Goal: Check status: Check status

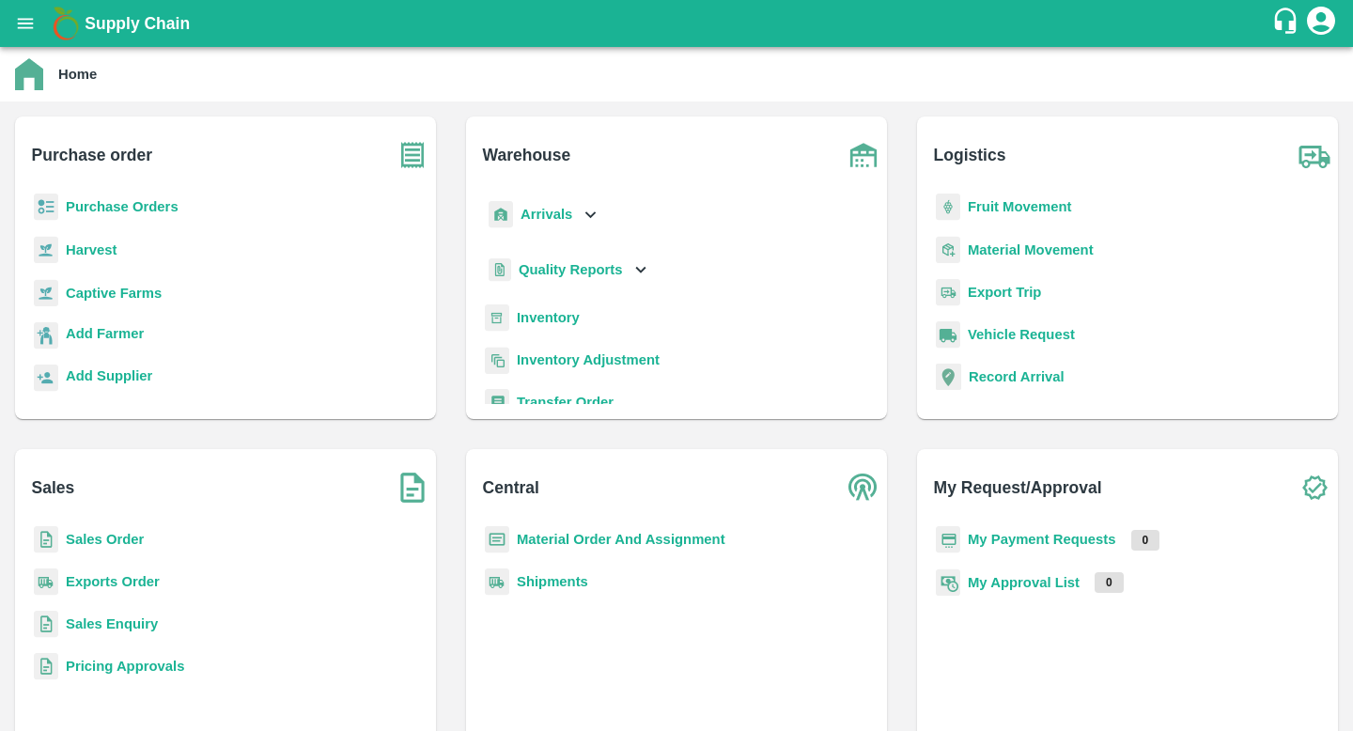
click at [127, 542] on b "Sales Order" at bounding box center [105, 539] width 78 height 15
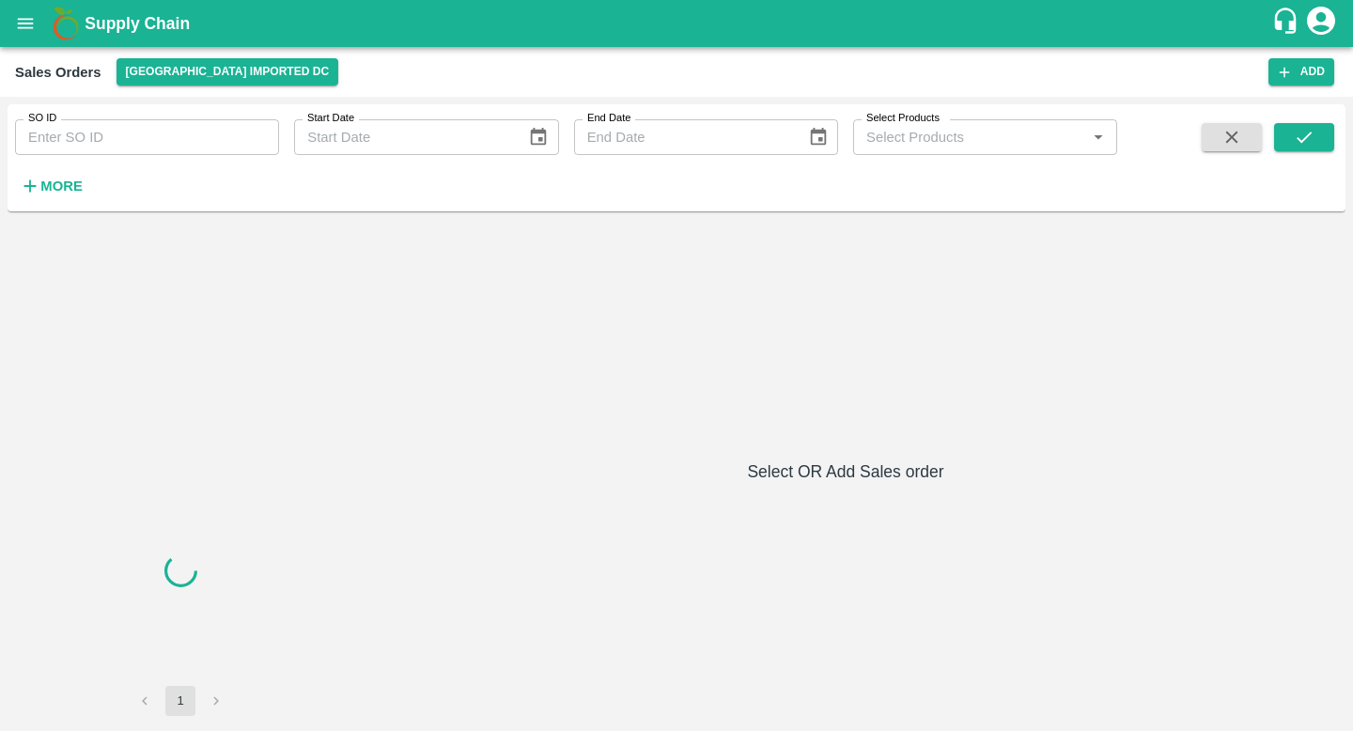
click at [121, 148] on input "SO ID" at bounding box center [147, 137] width 264 height 36
paste input "591053"
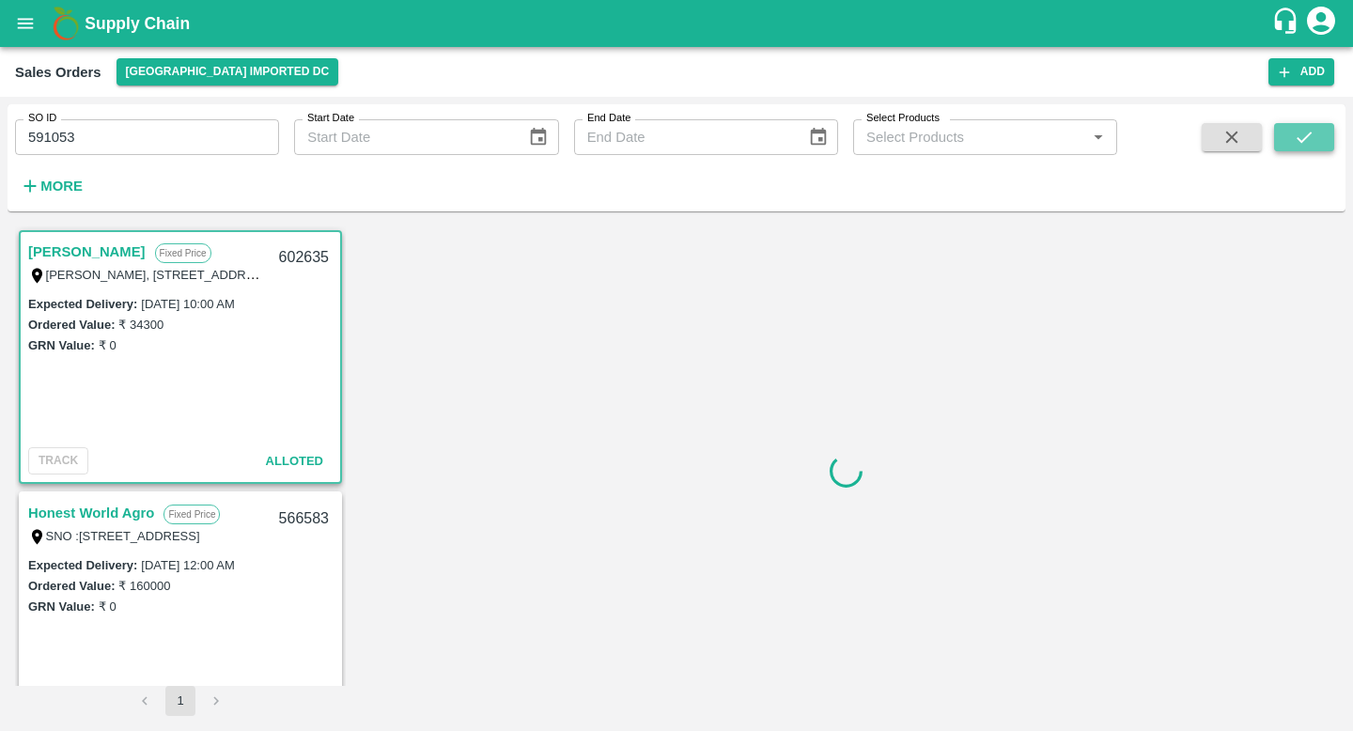
click at [1324, 142] on button "submit" at bounding box center [1304, 137] width 60 height 28
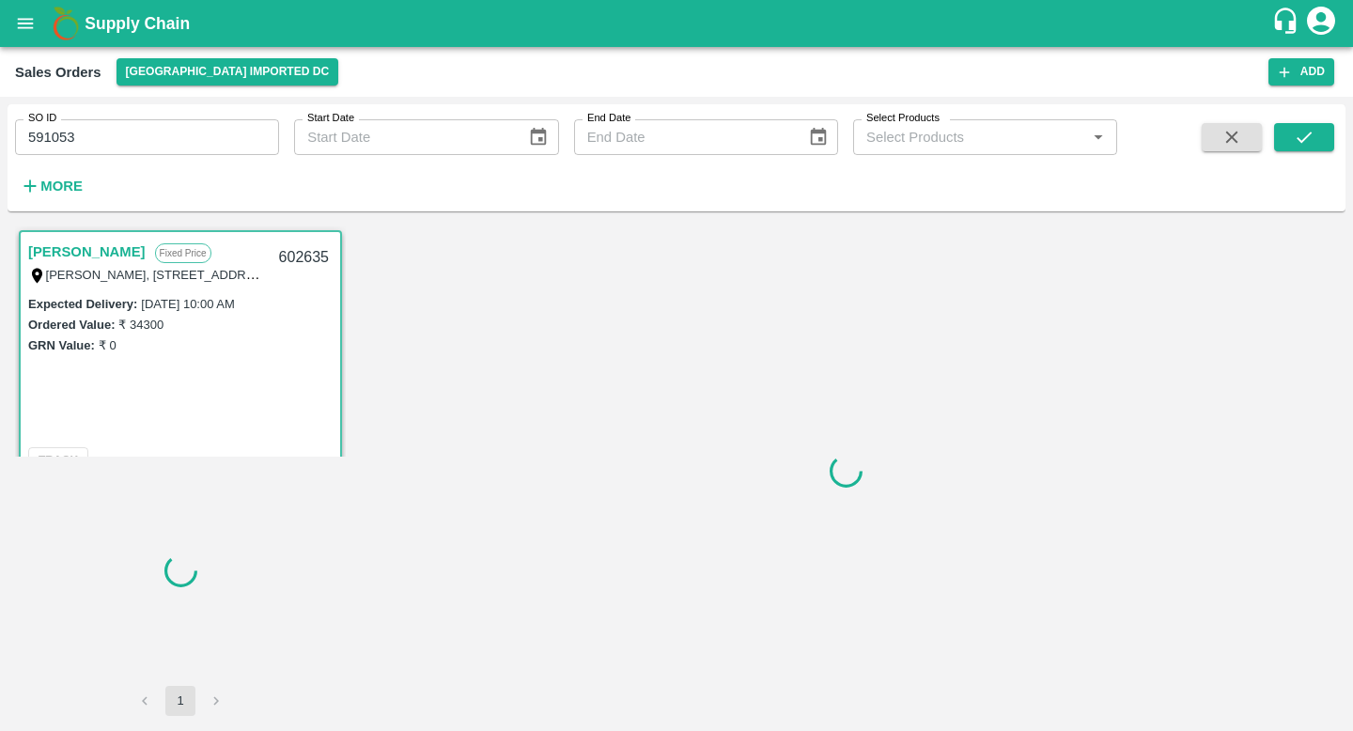
scroll to position [6, 0]
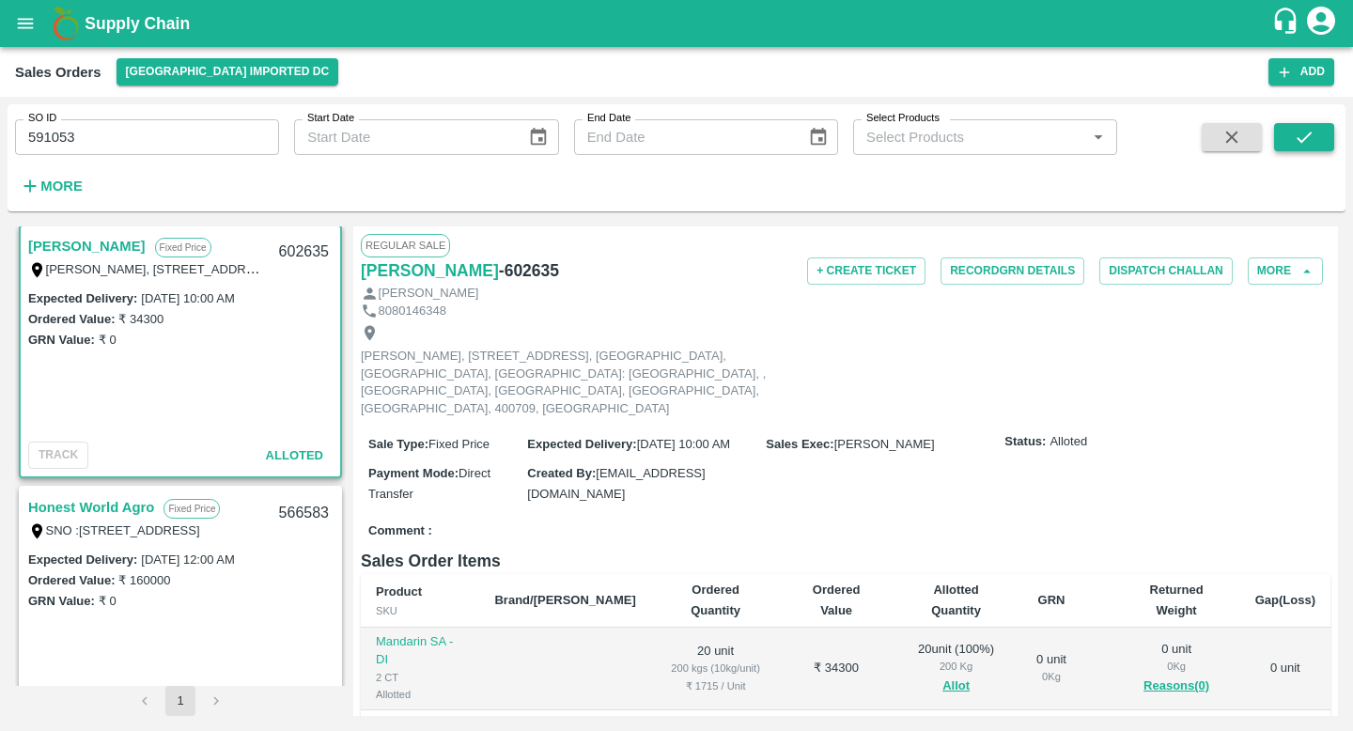
click at [1308, 130] on icon "submit" at bounding box center [1304, 137] width 21 height 21
click at [229, 140] on input "591053" at bounding box center [147, 137] width 264 height 36
type input "591053"
click at [1307, 141] on icon "submit" at bounding box center [1304, 137] width 21 height 21
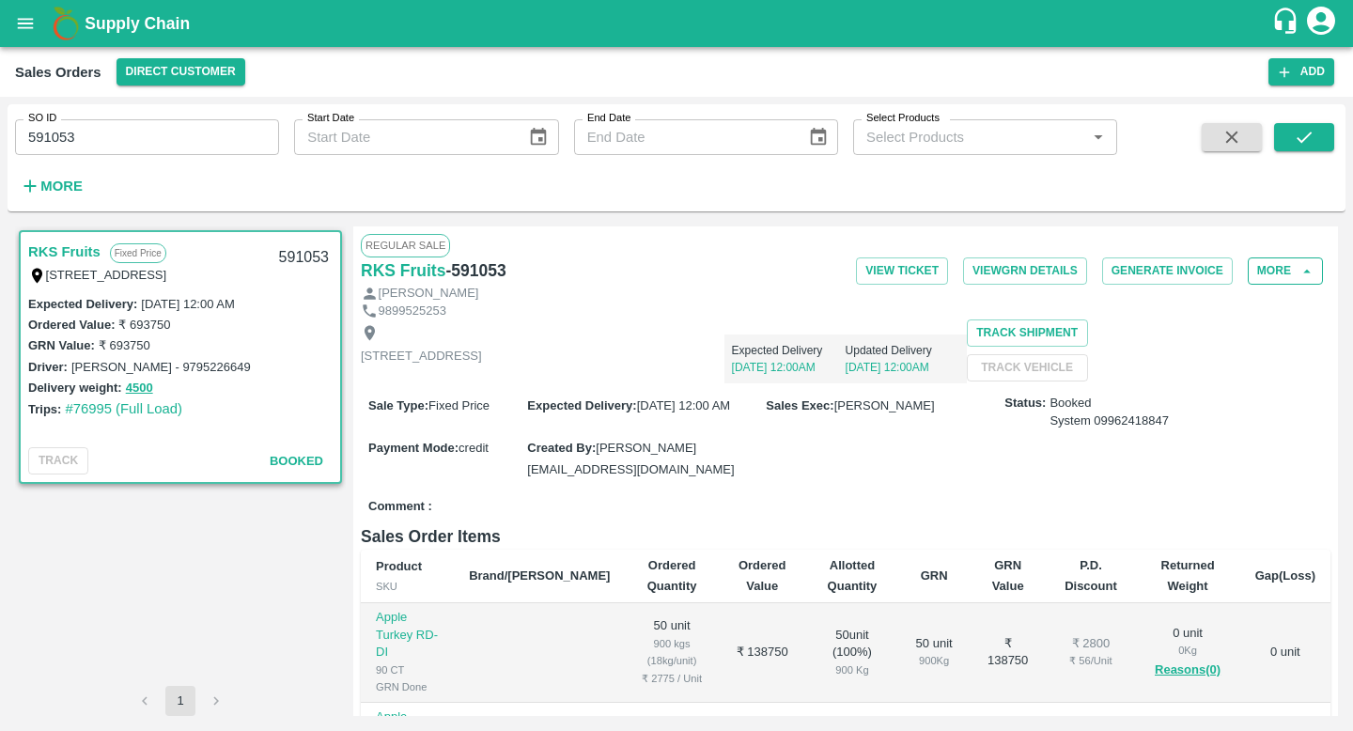
click at [1305, 271] on icon "button" at bounding box center [1307, 271] width 8 height 4
click at [1282, 282] on button "More" at bounding box center [1285, 270] width 75 height 27
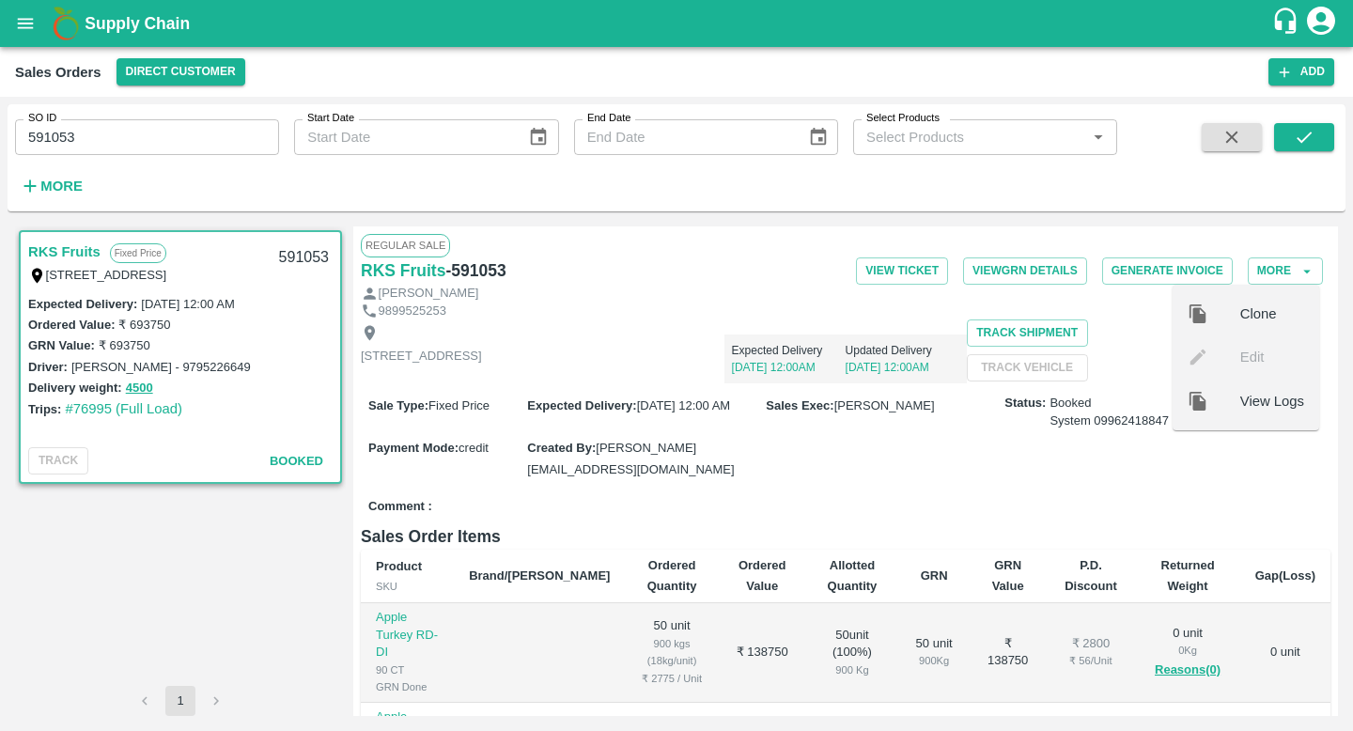
click at [1248, 392] on span "View Logs" at bounding box center [1272, 401] width 64 height 21
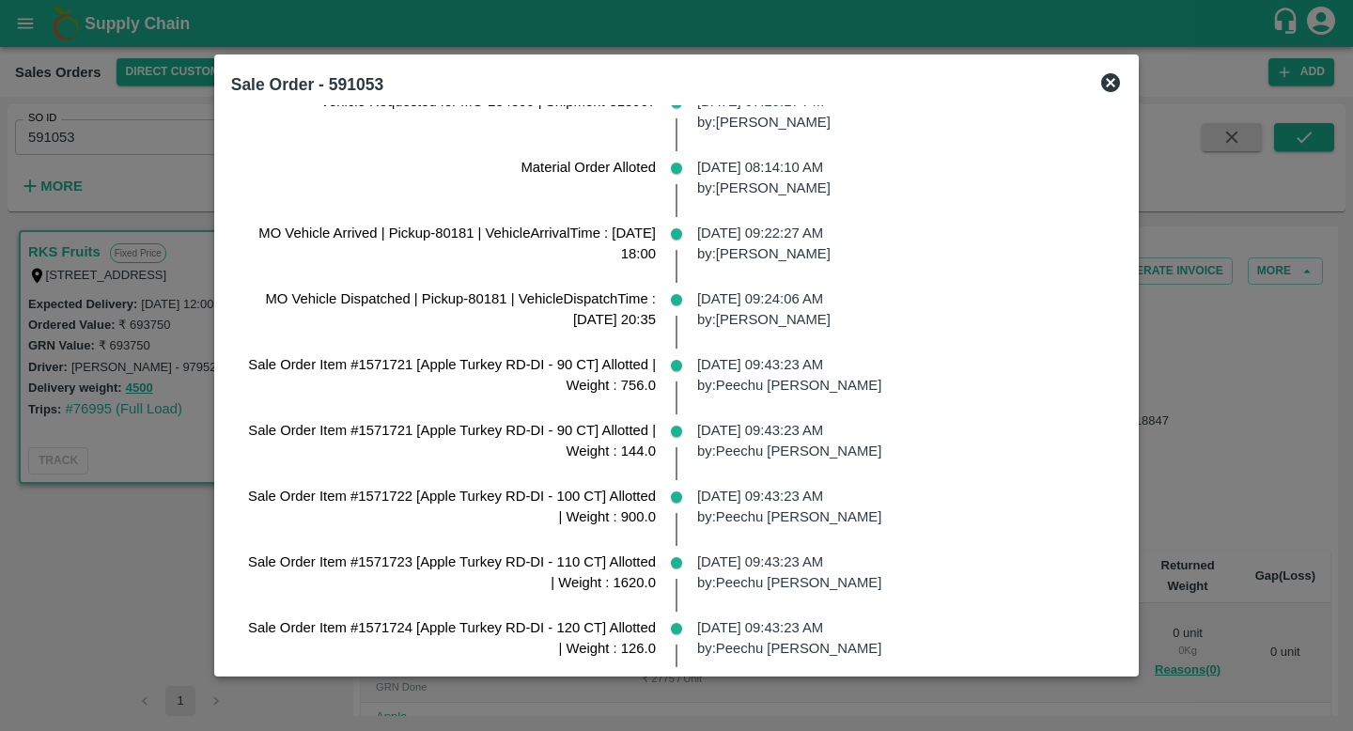
scroll to position [503, 0]
click at [726, 332] on div "19 Mar 2025, 09:24:06 AM by: Barun kumar" at bounding box center [902, 315] width 440 height 66
click at [734, 300] on p "19 Mar 2025, 09:24:06 AM by: Barun kumar" at bounding box center [902, 308] width 410 height 42
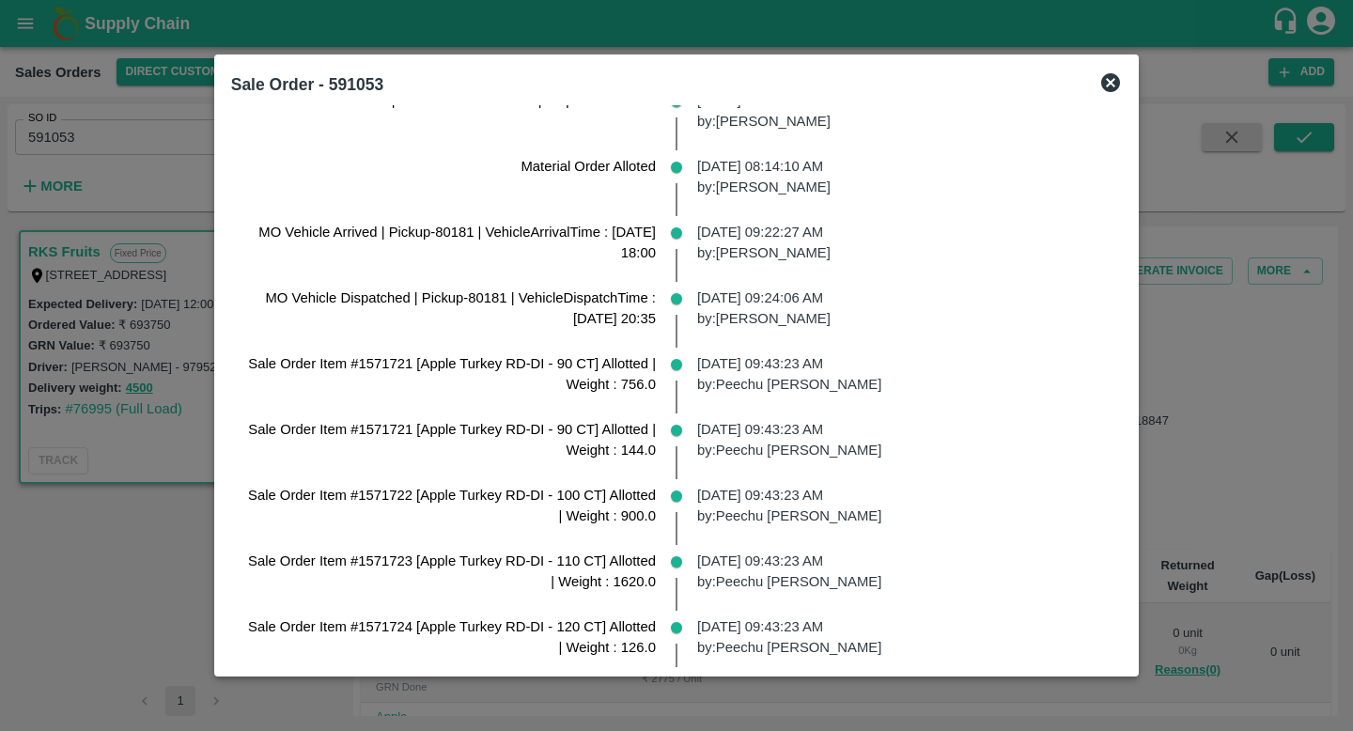
click at [734, 300] on p "19 Mar 2025, 09:24:06 AM by: Barun kumar" at bounding box center [902, 308] width 410 height 42
click at [752, 329] on div "19 Mar 2025, 09:24:06 AM by: Barun kumar" at bounding box center [902, 315] width 440 height 66
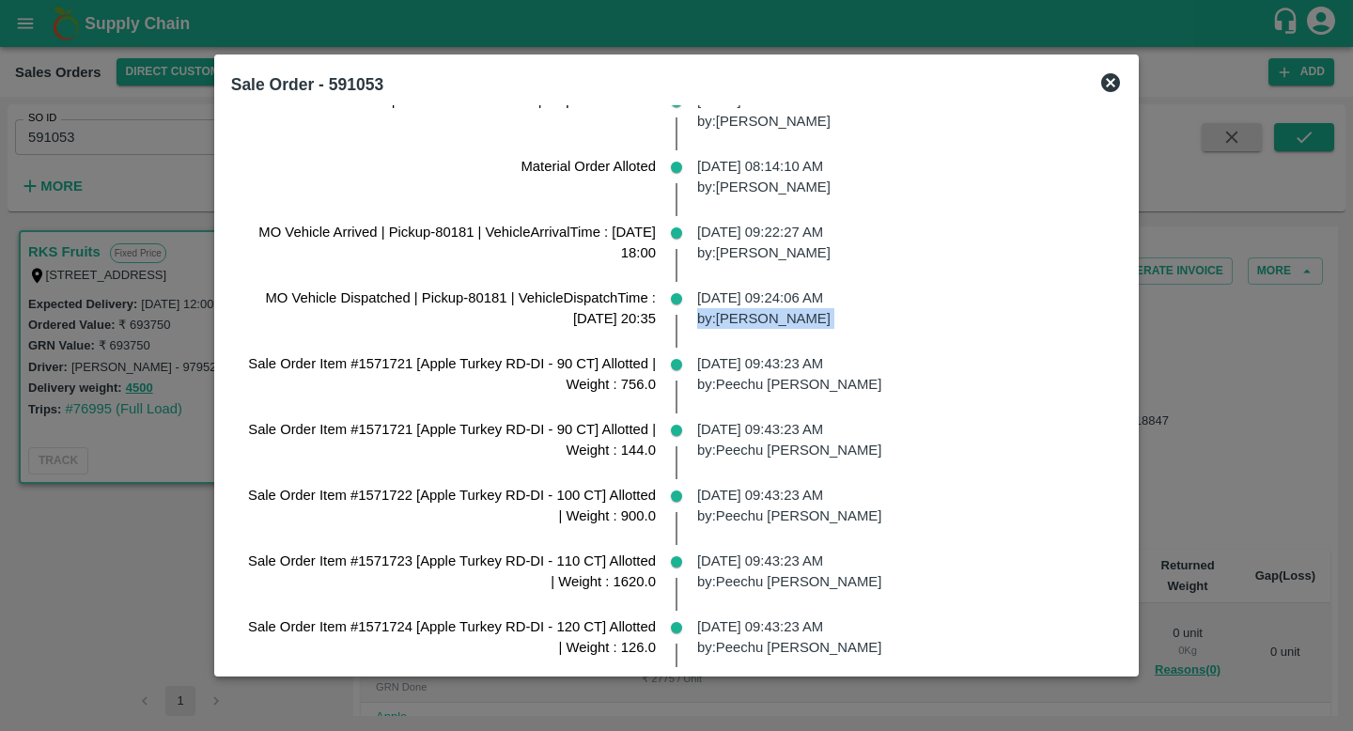
click at [767, 376] on p "03 Apr 2025, 09:43:23 AM by: Peechu saicharan Reddy" at bounding box center [902, 374] width 410 height 42
click at [799, 470] on div "03 Apr 2025, 09:43:23 AM by: Peechu saicharan Reddy" at bounding box center [902, 446] width 440 height 66
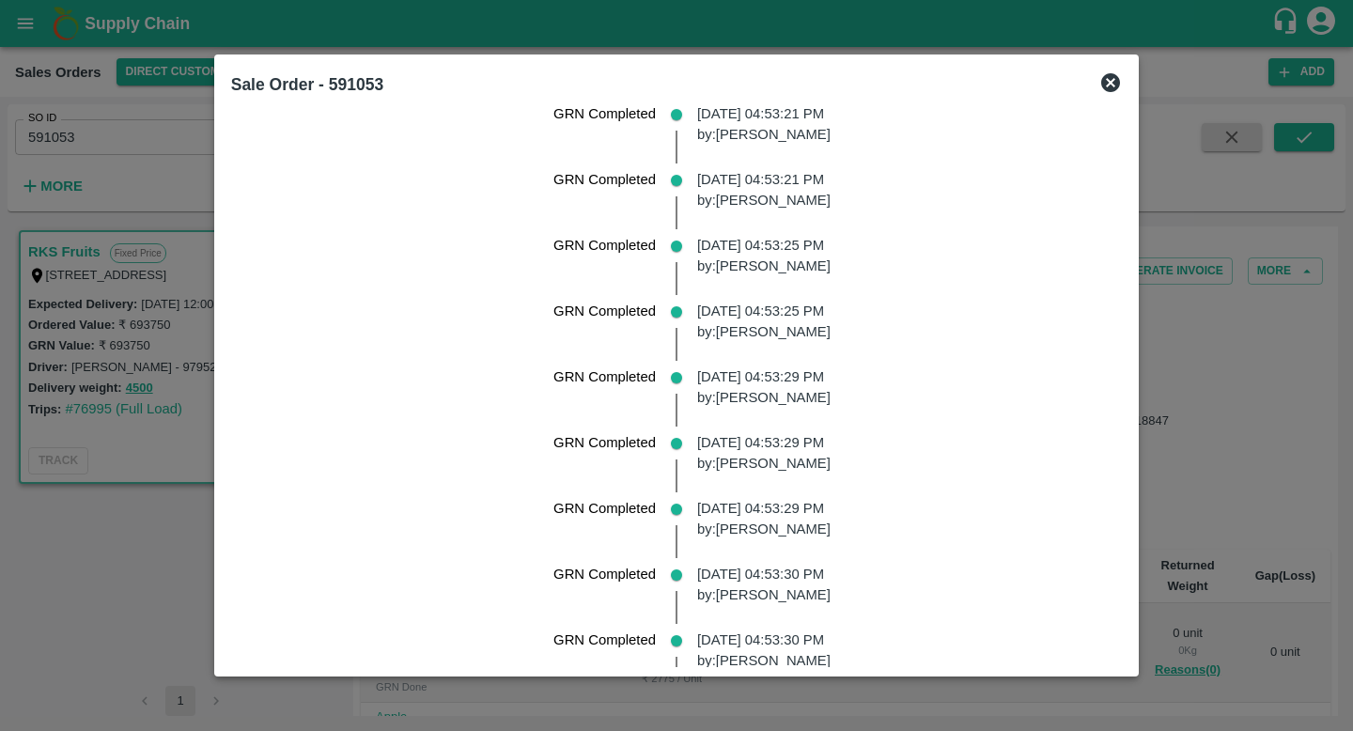
scroll to position [2309, 0]
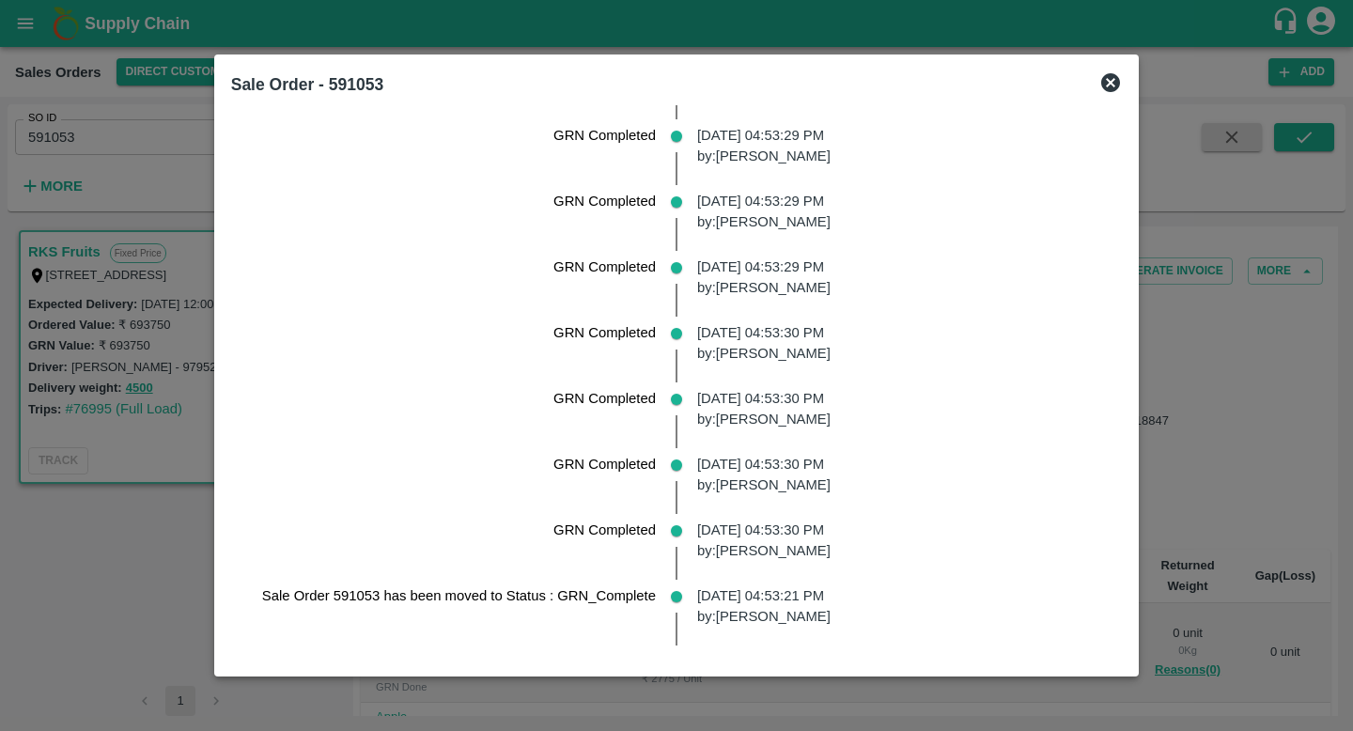
click at [1180, 439] on div at bounding box center [676, 365] width 1353 height 731
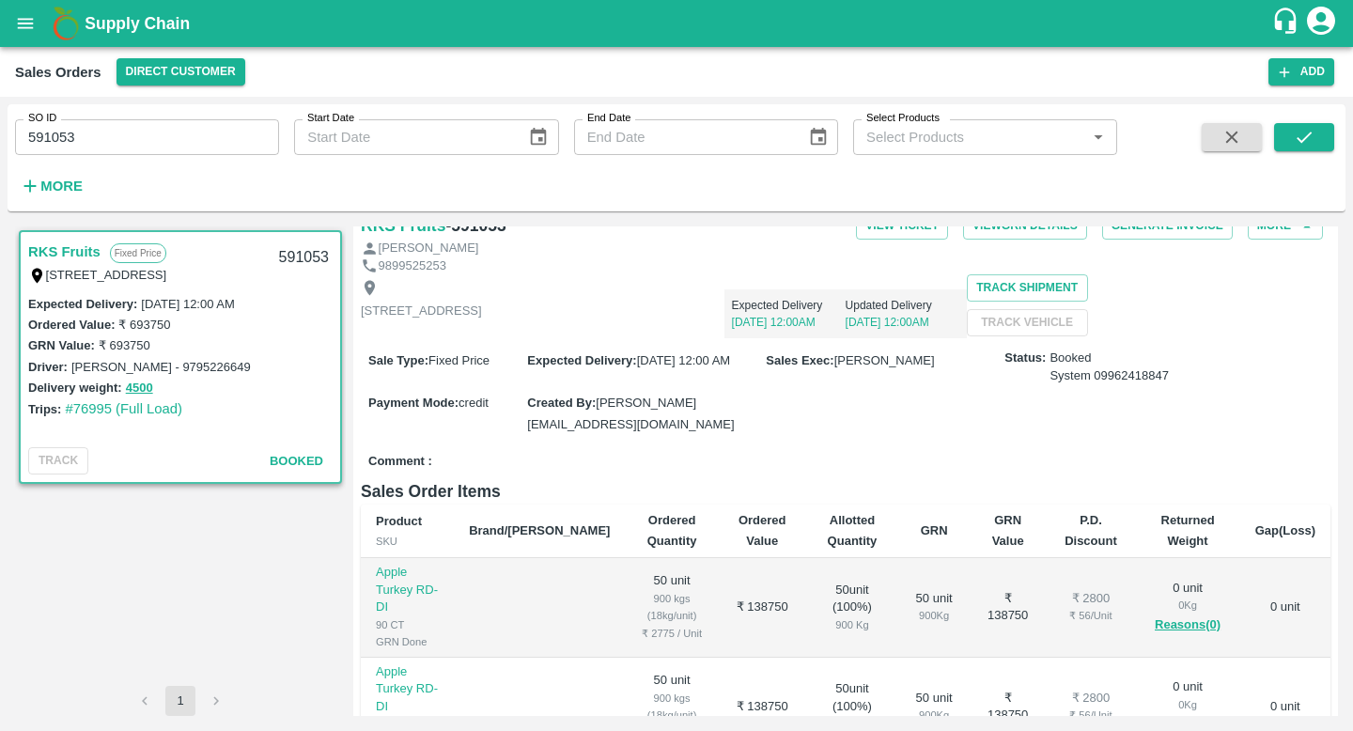
scroll to position [0, 0]
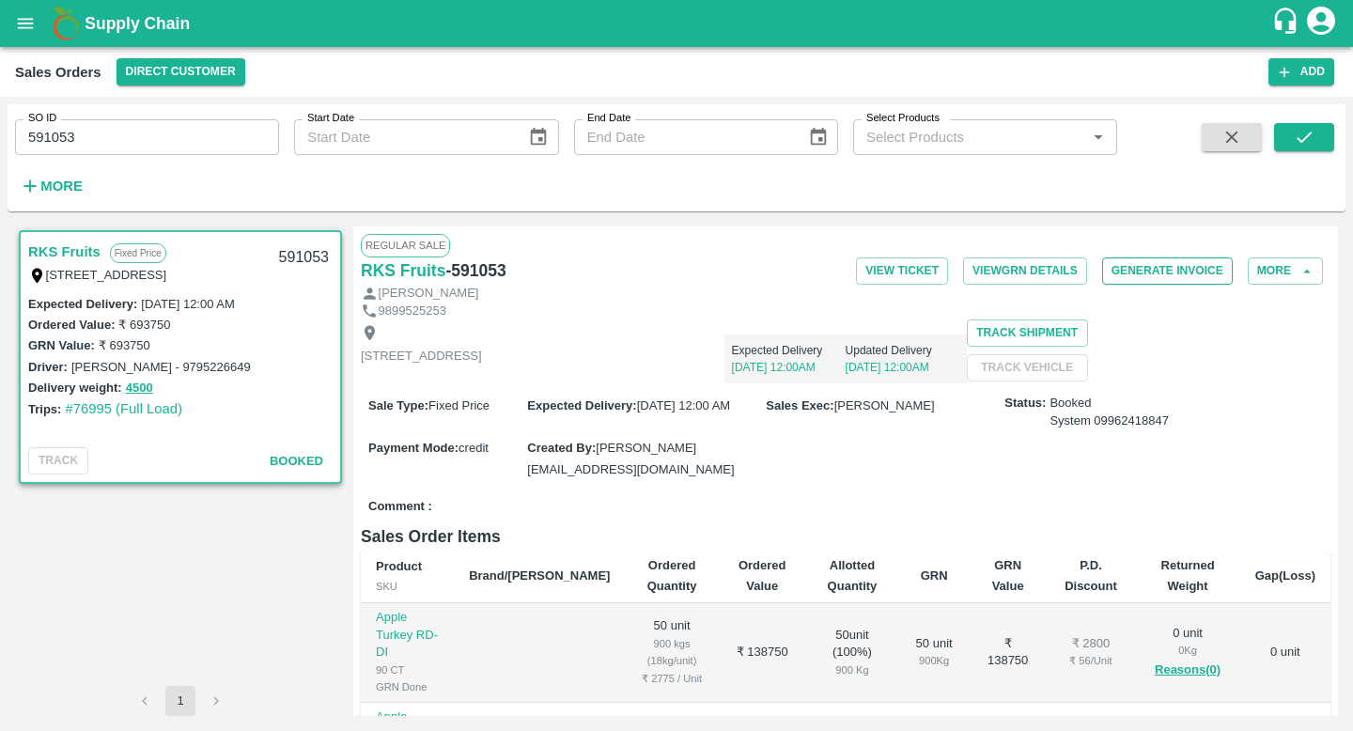
click at [1122, 275] on button "Generate Invoice" at bounding box center [1167, 270] width 131 height 27
click at [1288, 266] on button "More" at bounding box center [1285, 270] width 75 height 27
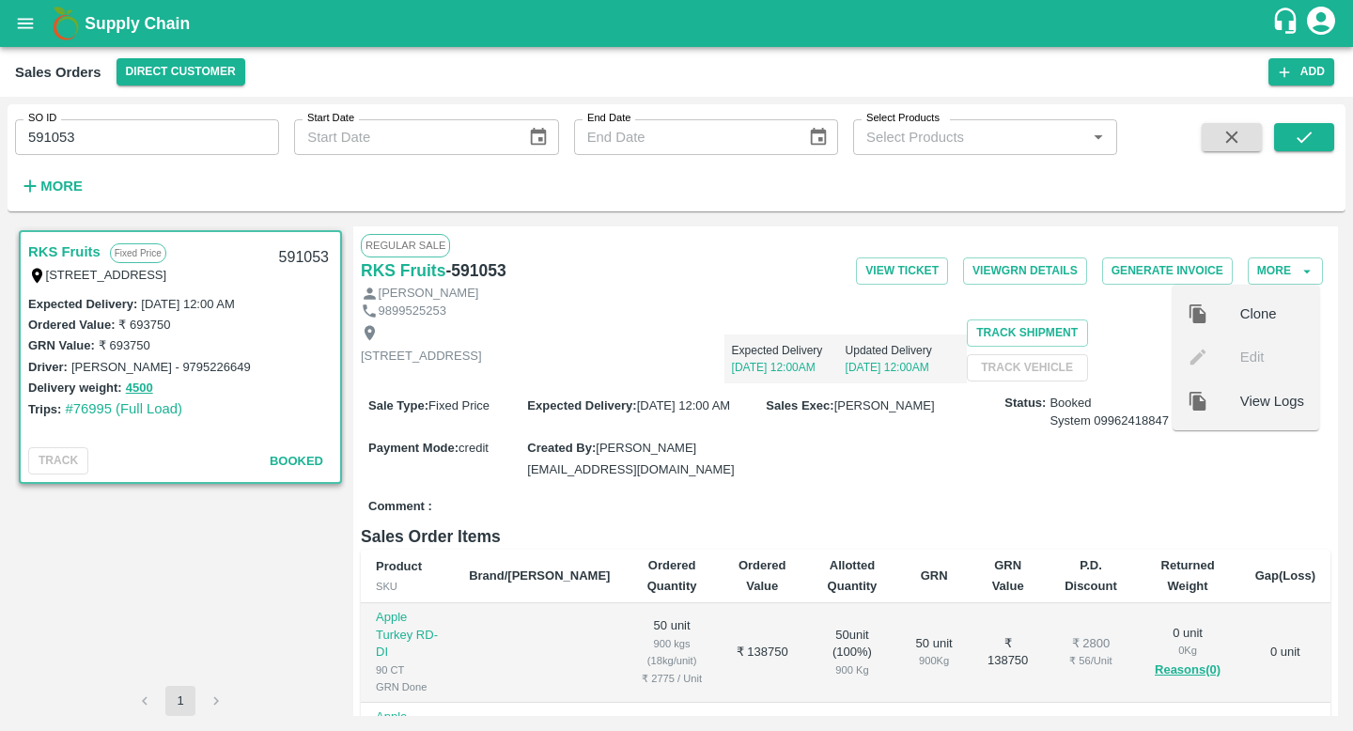
click at [1258, 405] on span "View Logs" at bounding box center [1272, 401] width 64 height 21
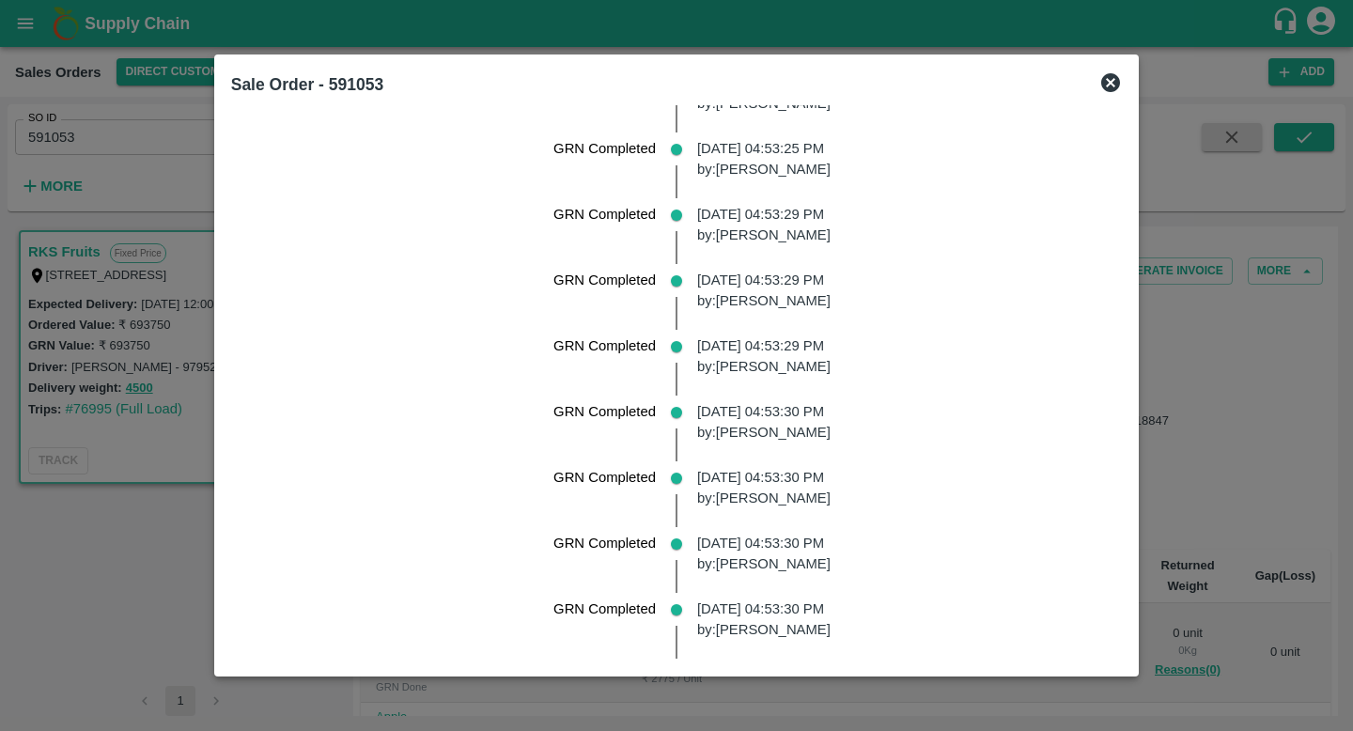
scroll to position [2309, 0]
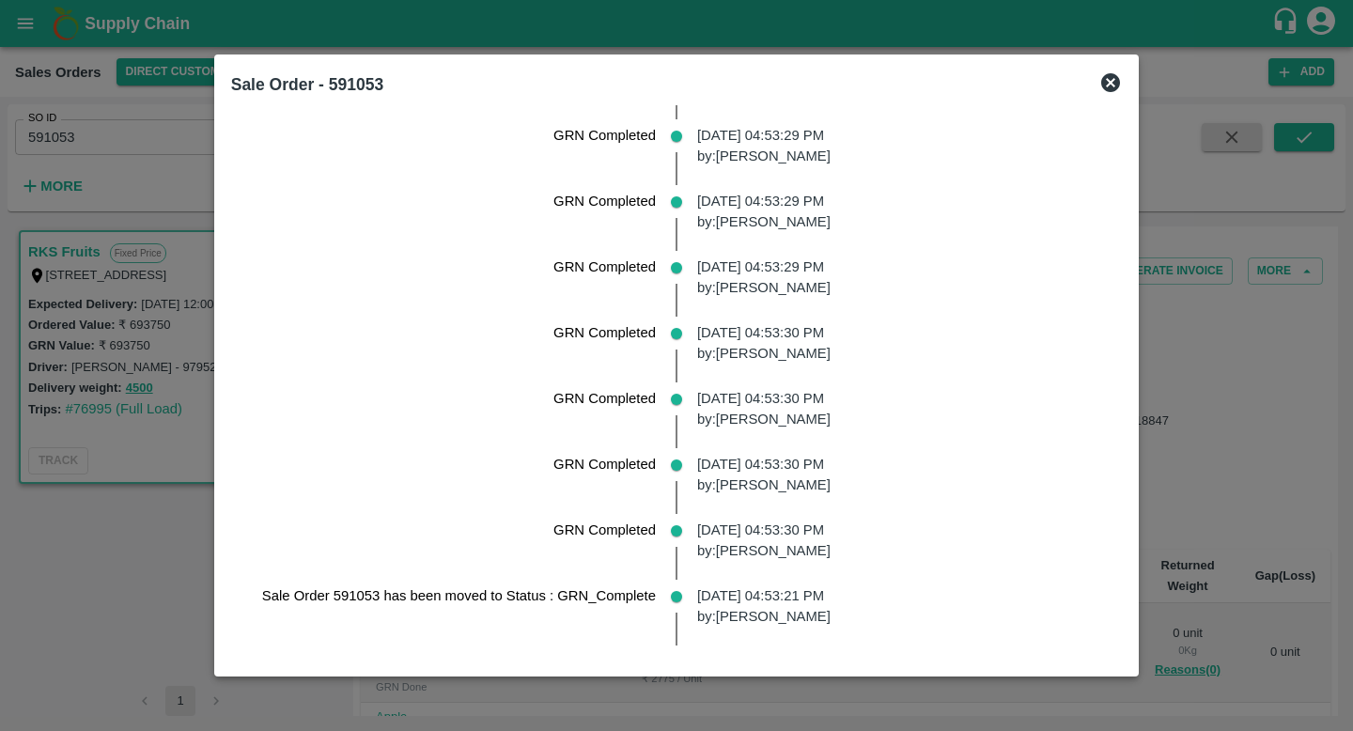
click at [1177, 469] on div at bounding box center [676, 365] width 1353 height 731
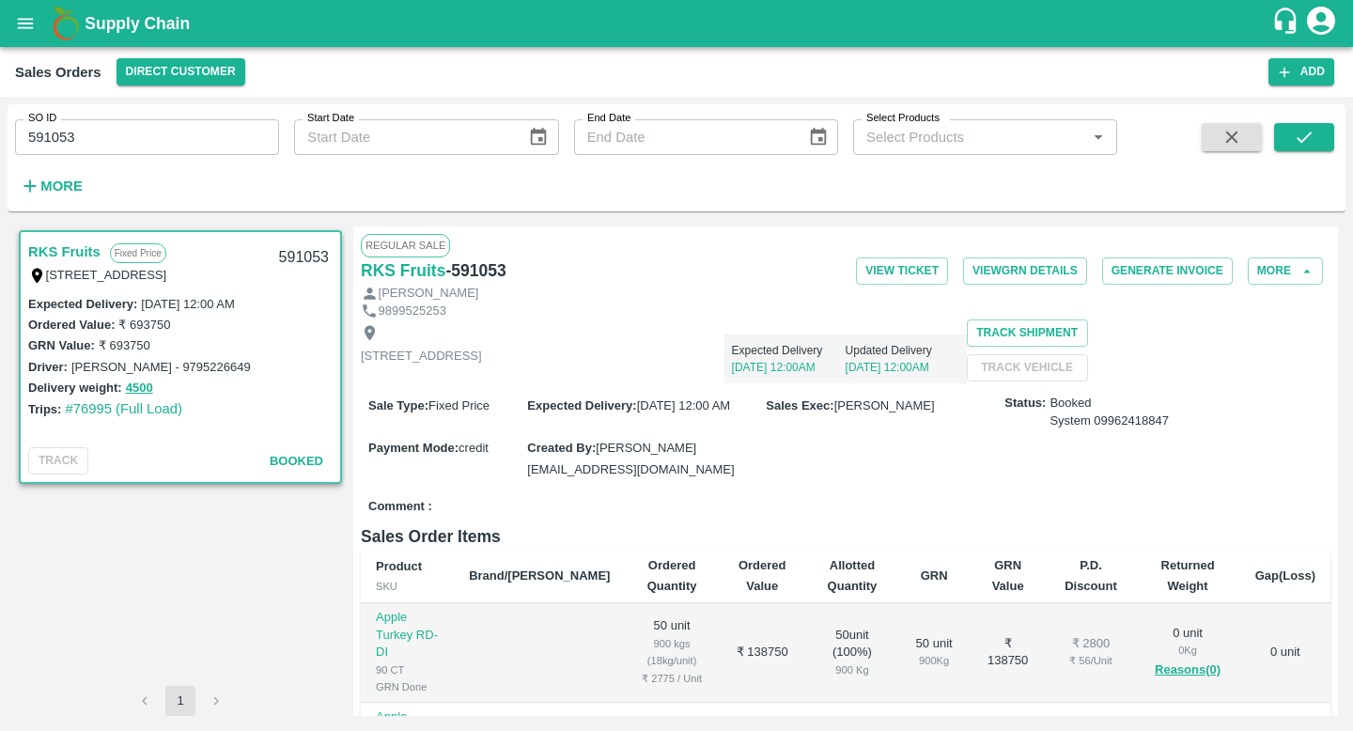
click at [1141, 430] on div "System 09962418847" at bounding box center [1108, 421] width 119 height 18
click at [1147, 490] on div "Sale Type : Fixed Price Expected Delivery : 01 Apr 2025, 12:00 AM Sales Exec : …" at bounding box center [846, 436] width 970 height 107
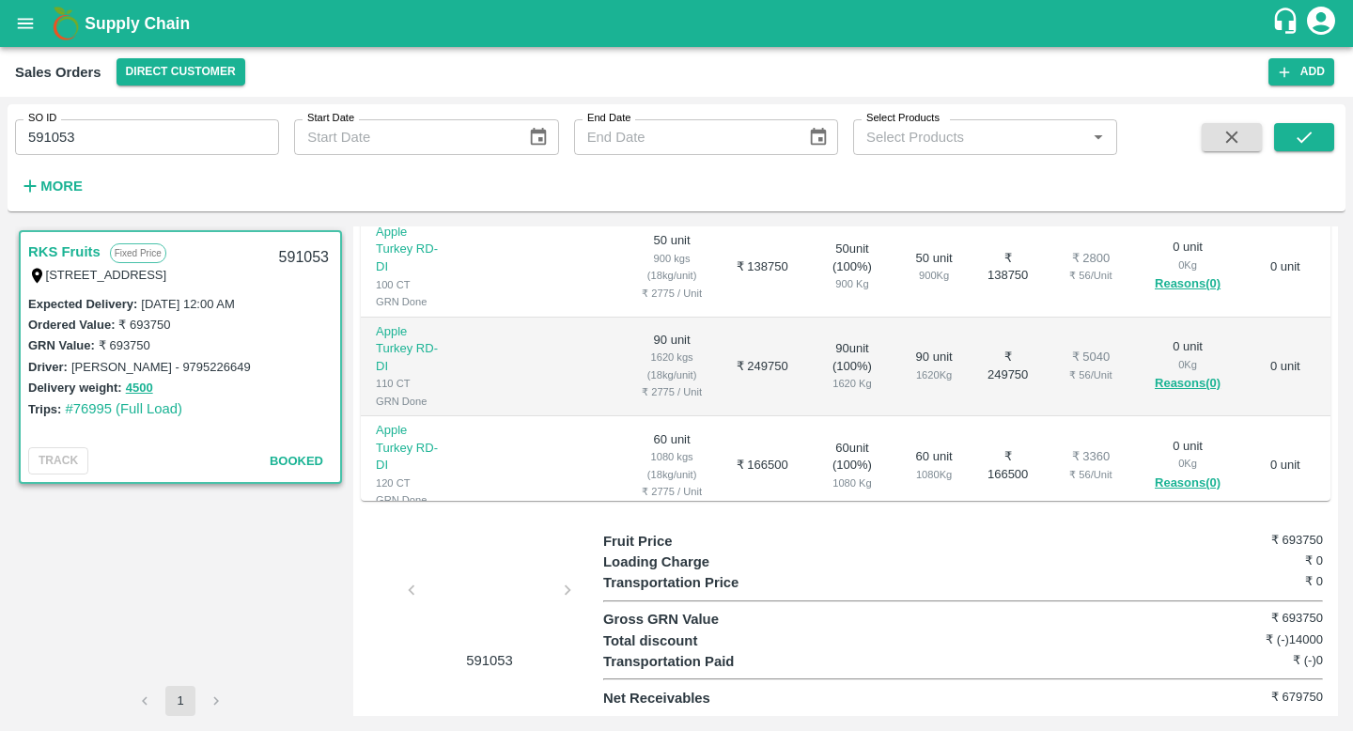
scroll to position [470, 0]
click at [542, 567] on div at bounding box center [489, 596] width 141 height 100
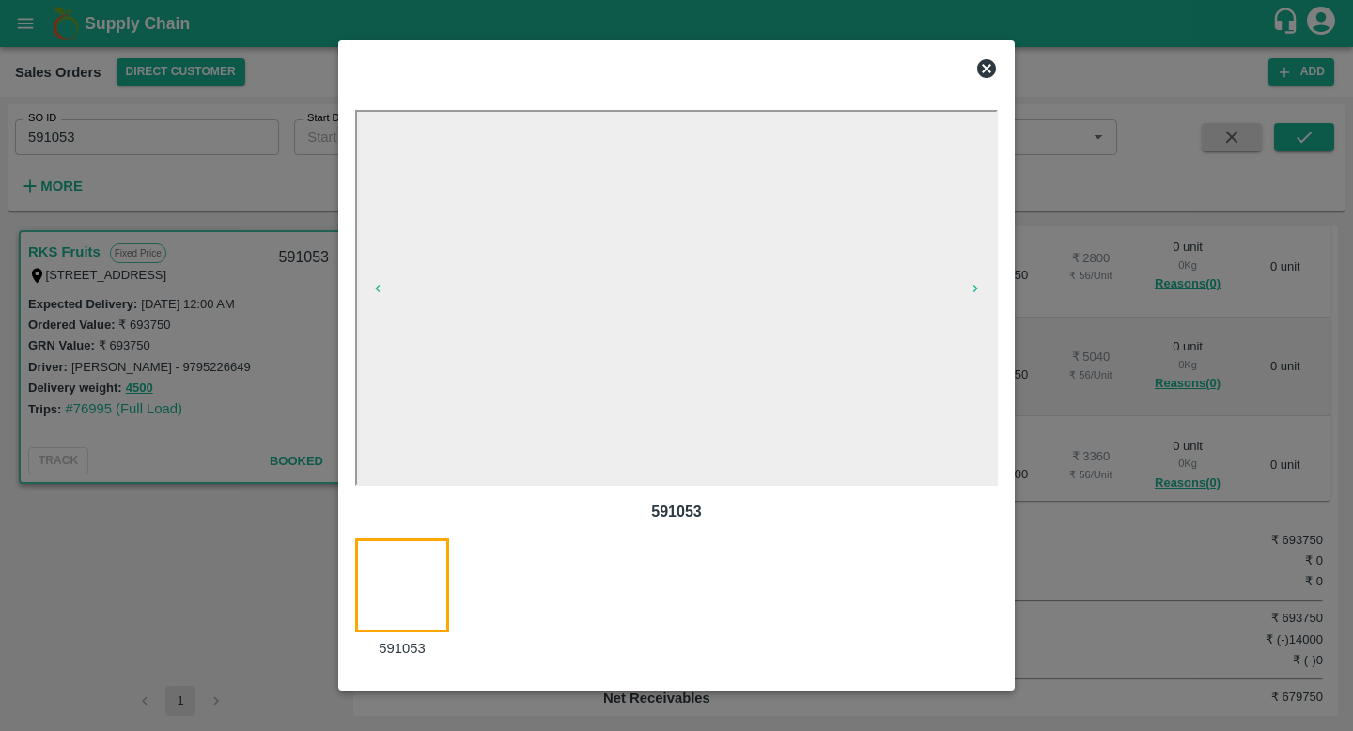
click at [1111, 466] on div at bounding box center [676, 365] width 1353 height 731
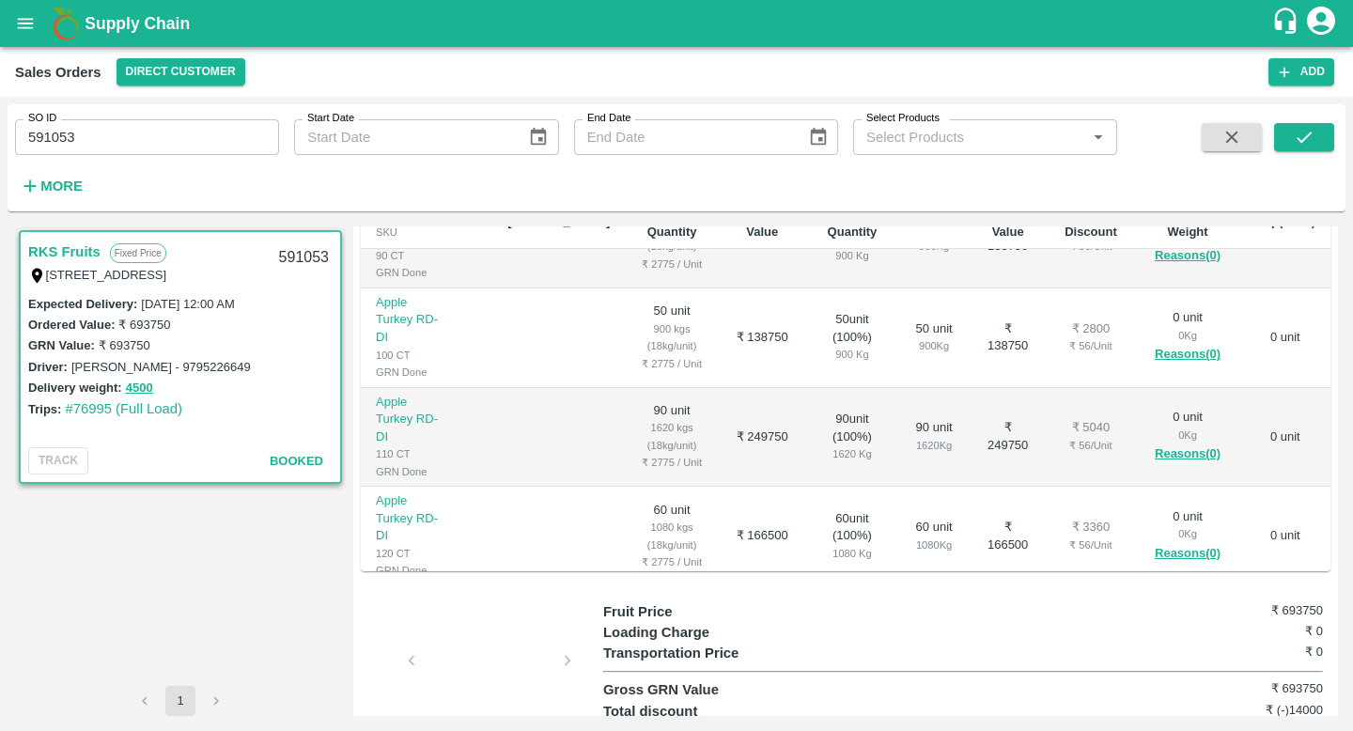
scroll to position [0, 0]
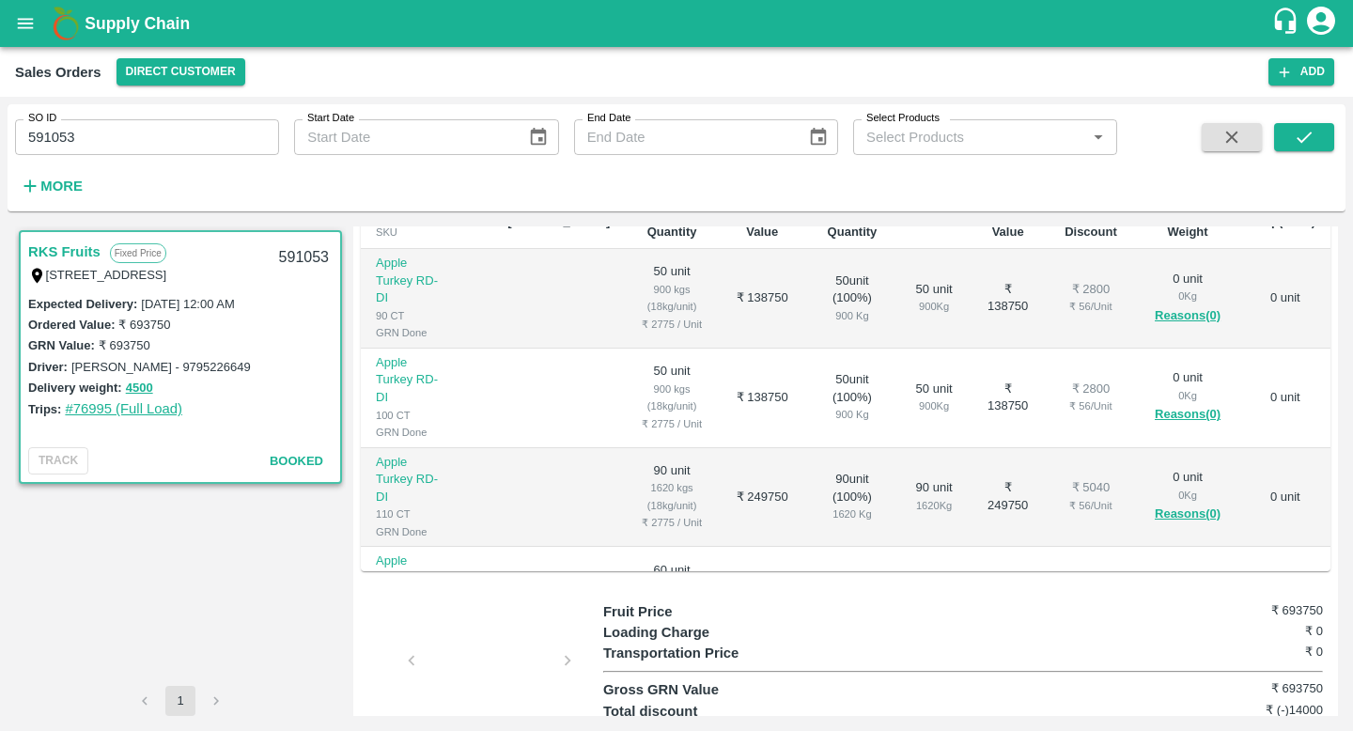
click at [138, 407] on link "#76995 (Full Load)" at bounding box center [123, 408] width 117 height 15
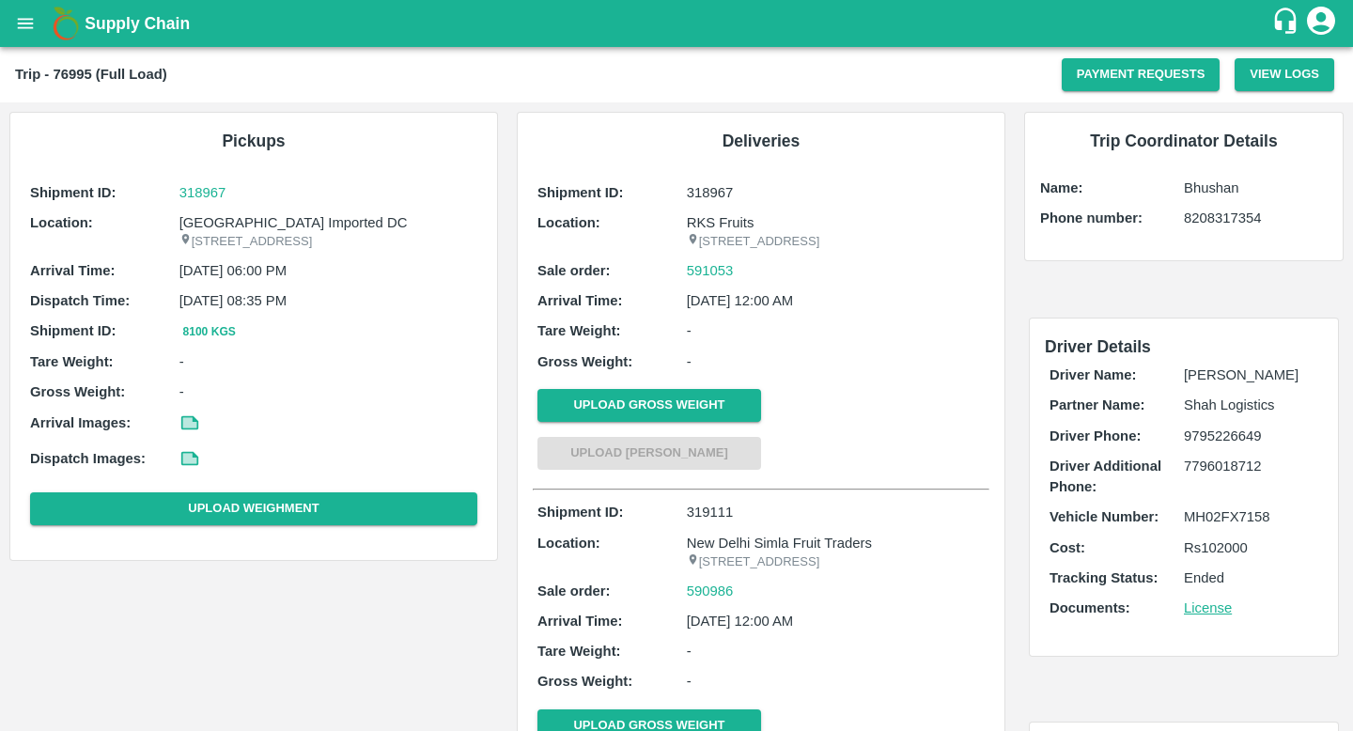
click at [277, 218] on p "[GEOGRAPHIC_DATA] Imported DC" at bounding box center [328, 222] width 298 height 21
click at [307, 251] on p "A-126 office no-4 Navi Mumbai , A-126 office no-4 Navi Mumbai , Mumbai, Maharas…" at bounding box center [328, 242] width 298 height 18
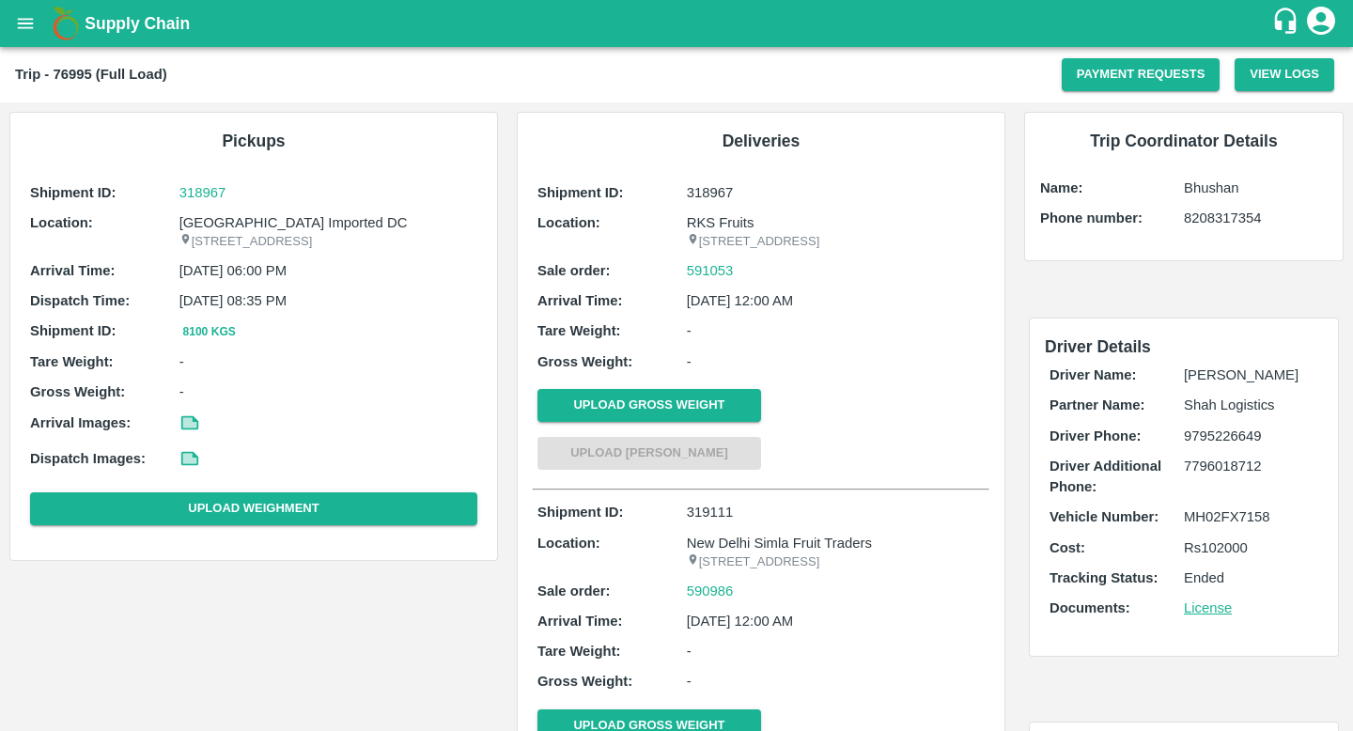
click at [307, 251] on p "A-126 office no-4 Navi Mumbai , A-126 office no-4 Navi Mumbai , Mumbai, Maharas…" at bounding box center [328, 242] width 298 height 18
click at [842, 311] on p "27 Mar 2025, 12:00 AM" at bounding box center [836, 300] width 298 height 21
click at [31, 33] on icon "open drawer" at bounding box center [25, 23] width 21 height 21
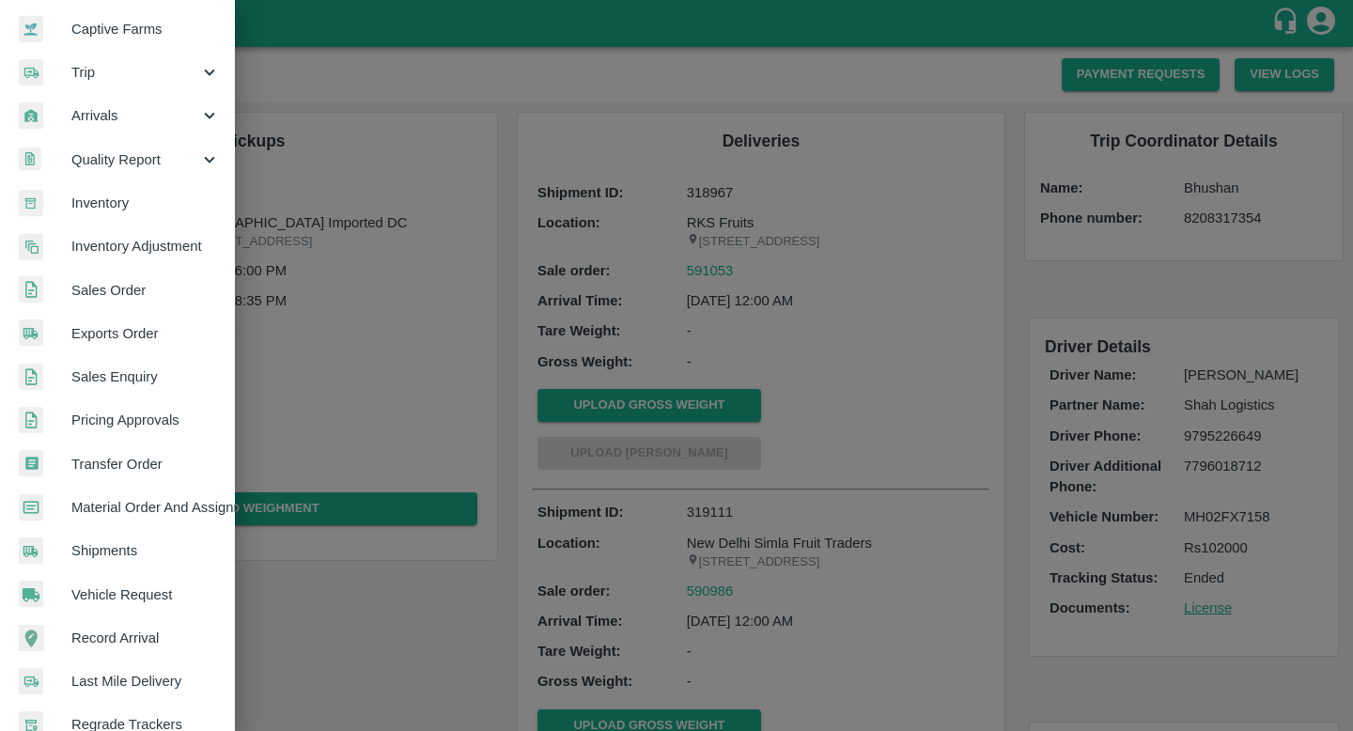
scroll to position [339, 0]
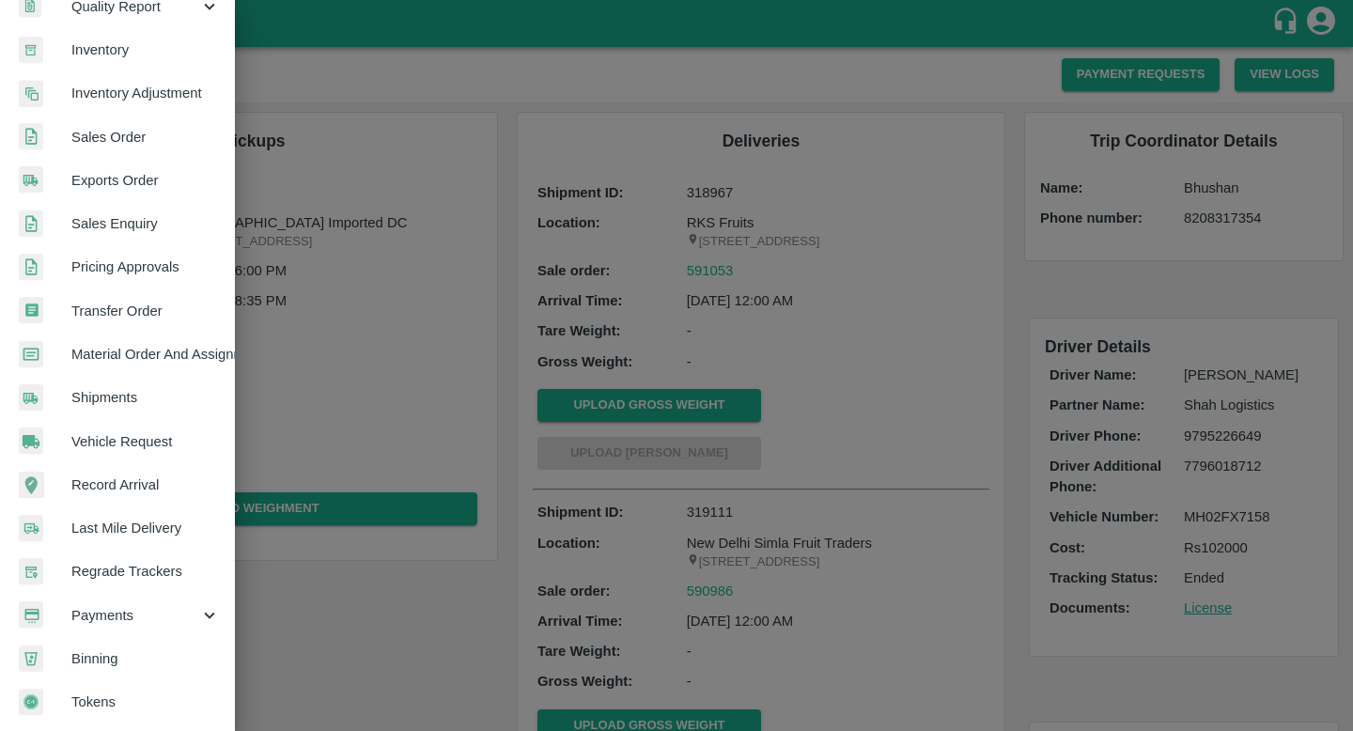
click at [132, 387] on span "Shipments" at bounding box center [145, 397] width 148 height 21
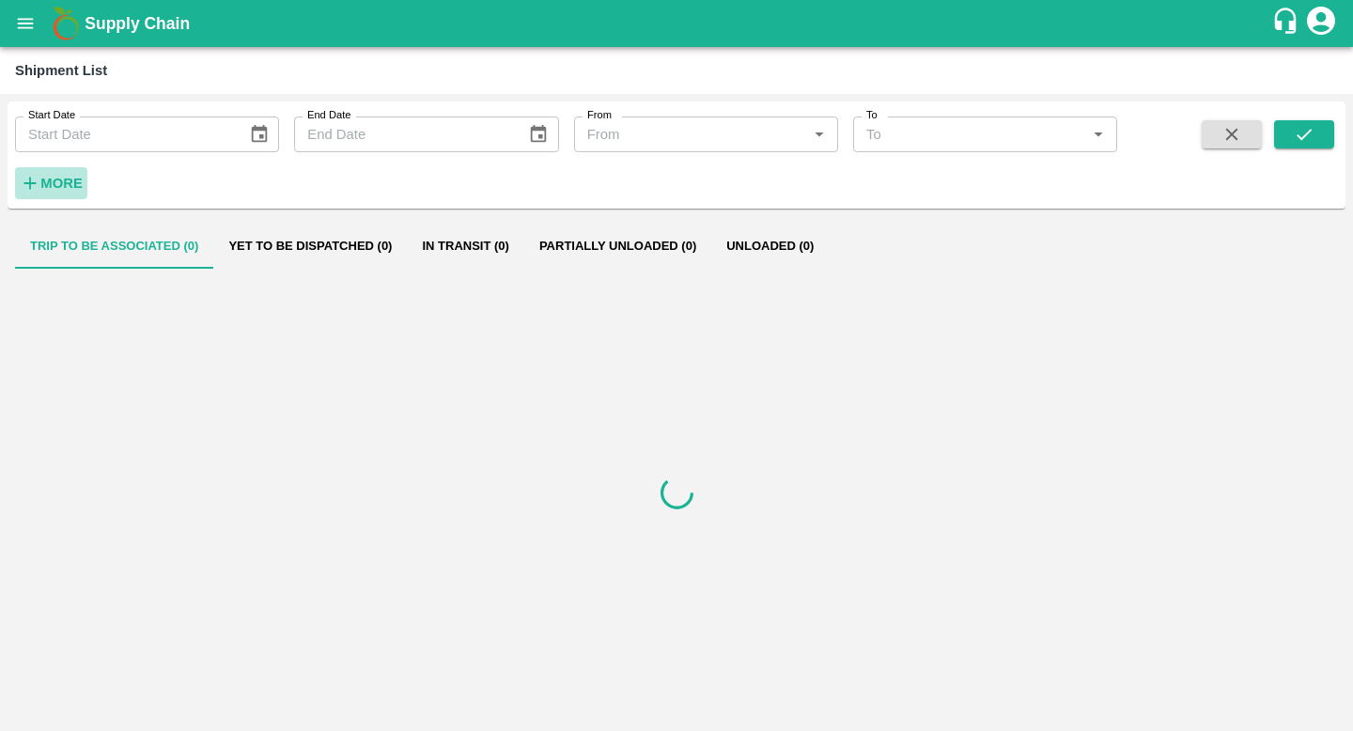
click at [76, 186] on strong "More" at bounding box center [61, 183] width 42 height 15
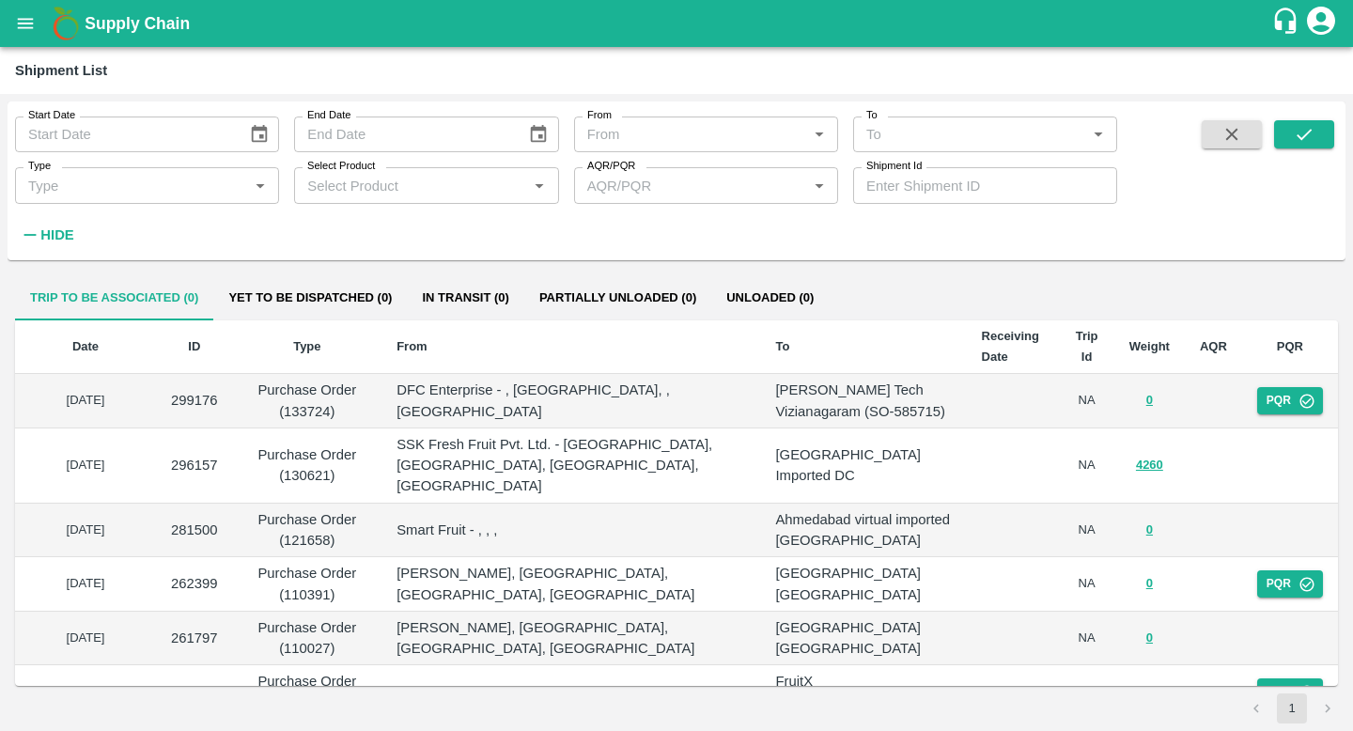
click at [908, 194] on input "Shipment Id" at bounding box center [985, 185] width 264 height 36
paste input "295544"
click at [1302, 131] on icon "submit" at bounding box center [1304, 134] width 21 height 21
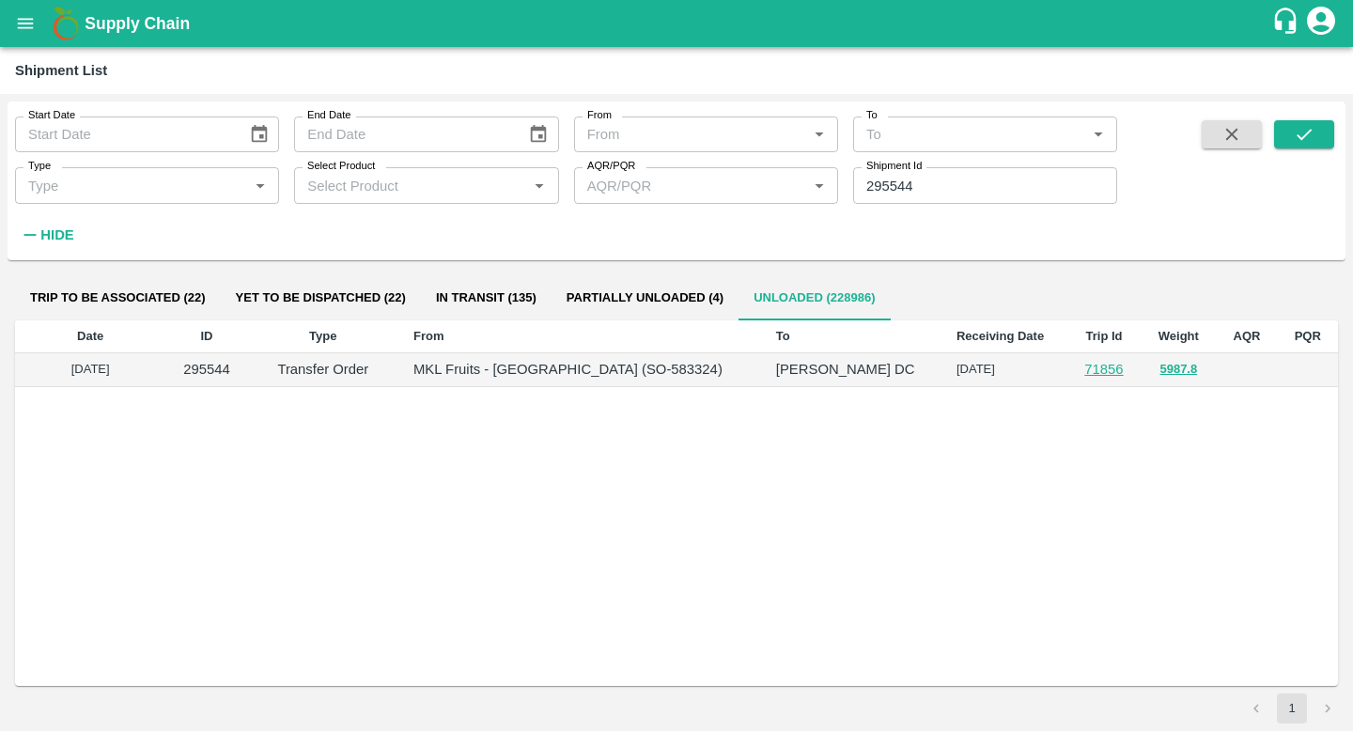
click at [862, 187] on input "295544" at bounding box center [985, 185] width 264 height 36
paste input "text"
type input "322415"
click at [1303, 135] on icon "submit" at bounding box center [1304, 134] width 21 height 21
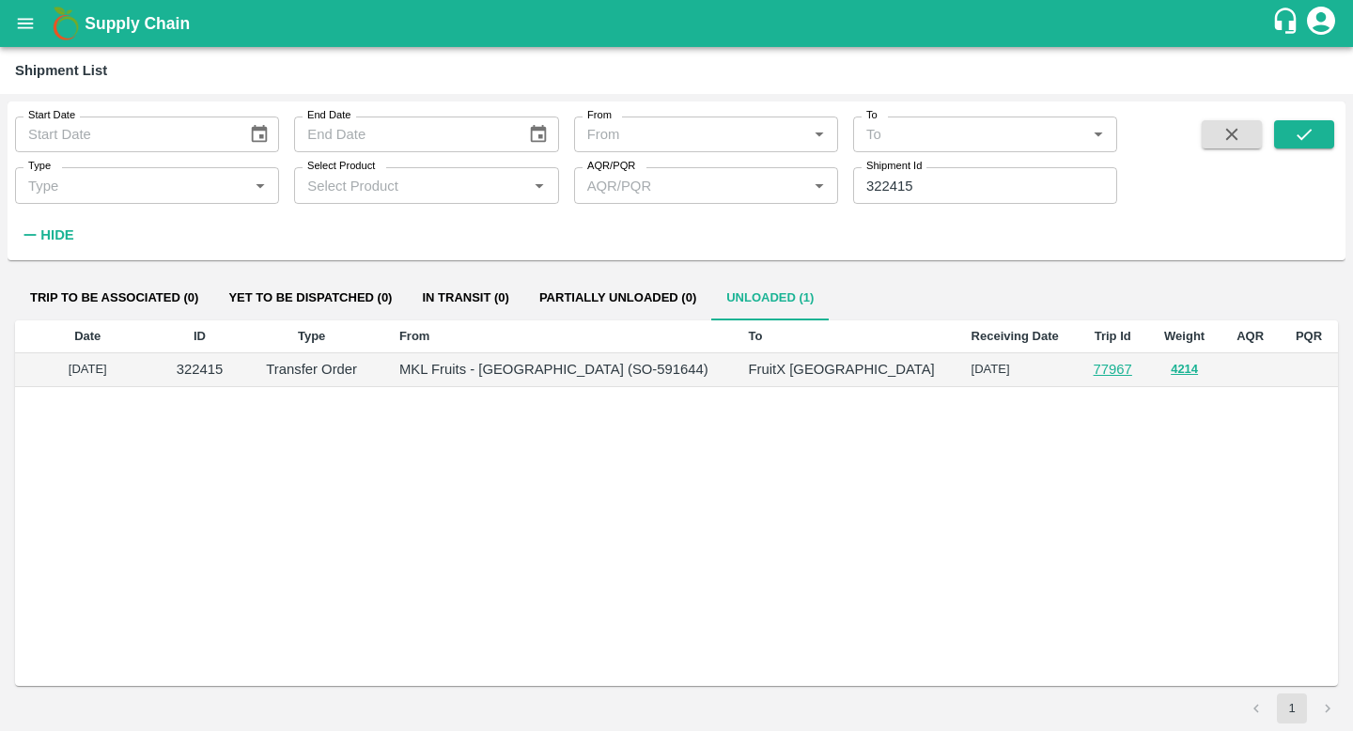
click at [1094, 374] on link "77967" at bounding box center [1113, 369] width 39 height 15
